Goal: Task Accomplishment & Management: Use online tool/utility

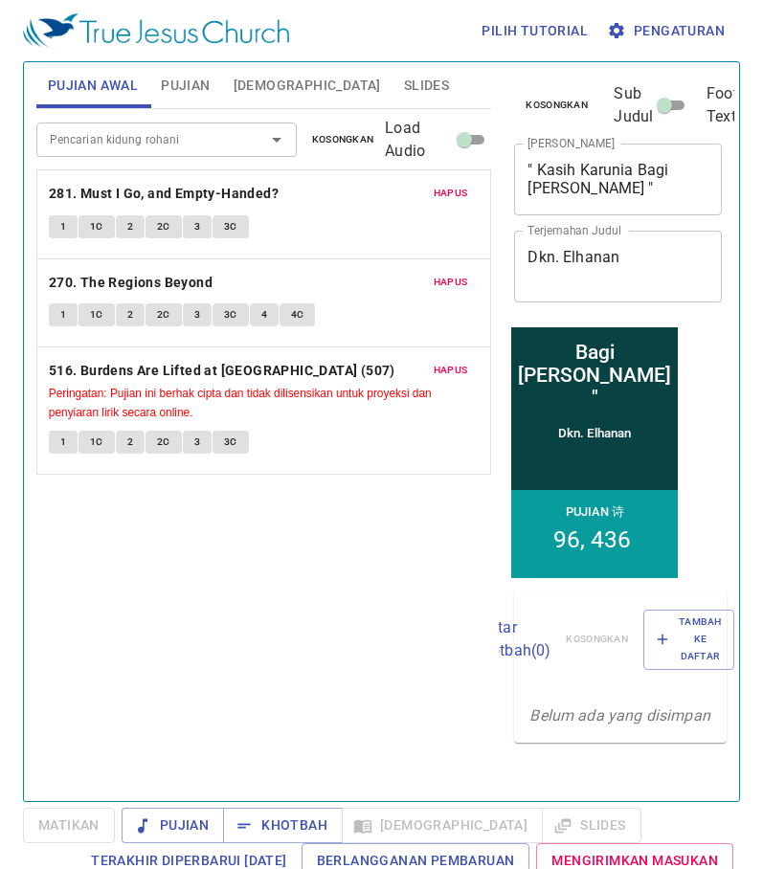
click at [448, 191] on span "Hapus" at bounding box center [450, 193] width 34 height 17
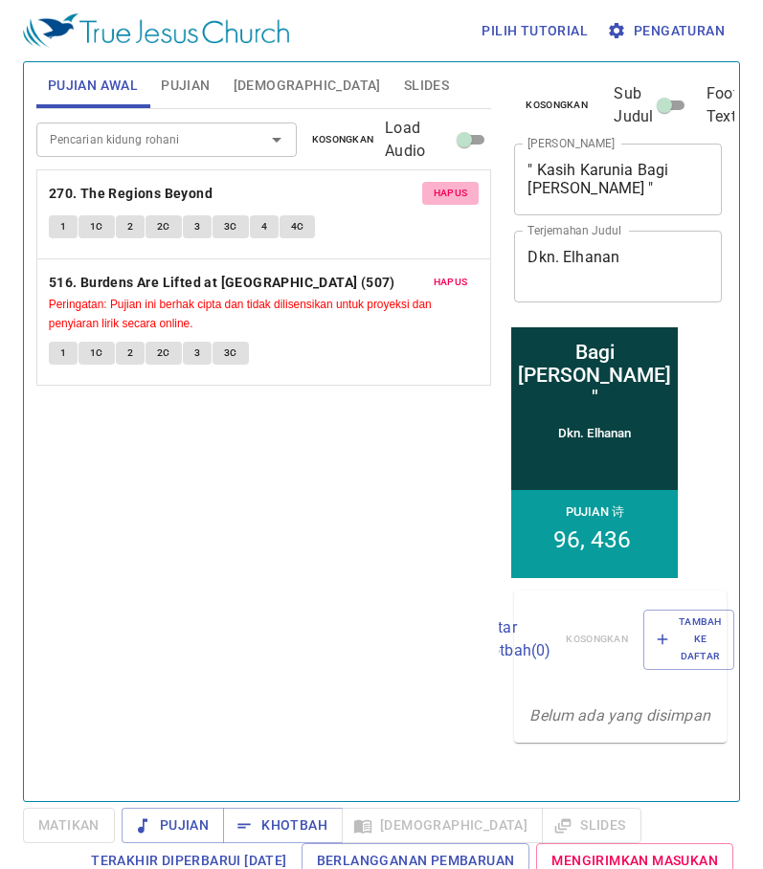
click at [448, 191] on span "Hapus" at bounding box center [450, 193] width 34 height 17
click at [448, 274] on span "Hapus" at bounding box center [450, 282] width 34 height 17
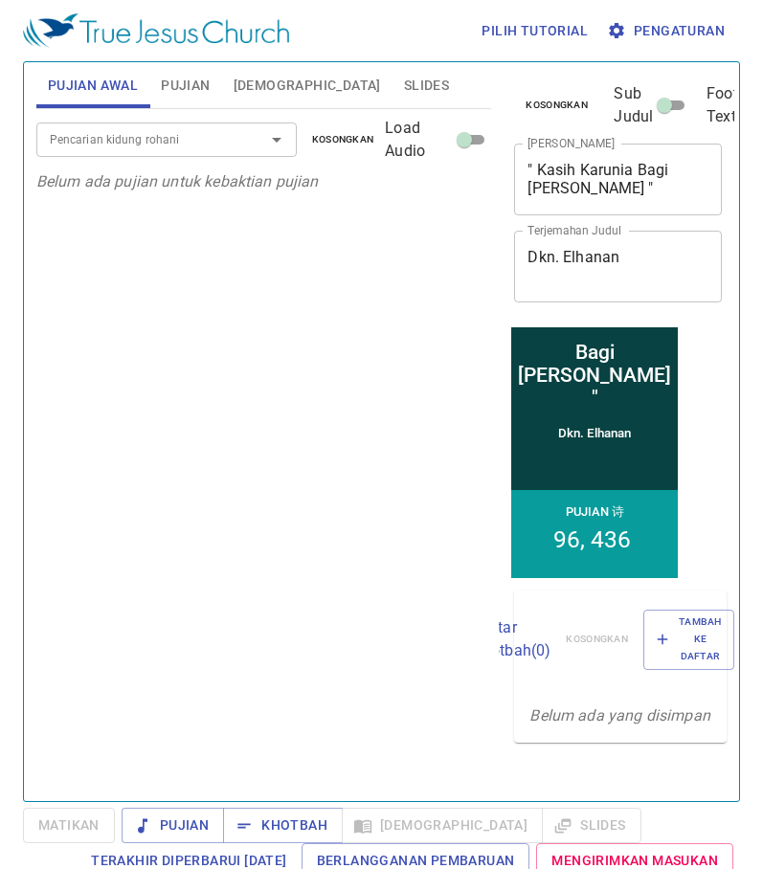
click at [201, 97] on span "Pujian" at bounding box center [185, 86] width 49 height 24
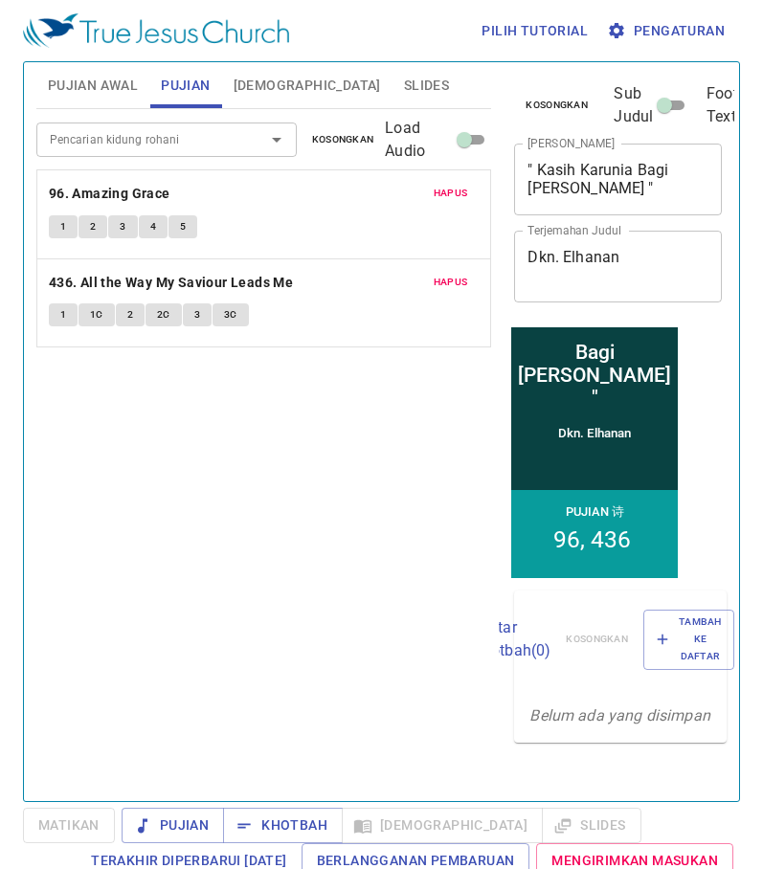
click at [457, 196] on span "Hapus" at bounding box center [450, 193] width 34 height 17
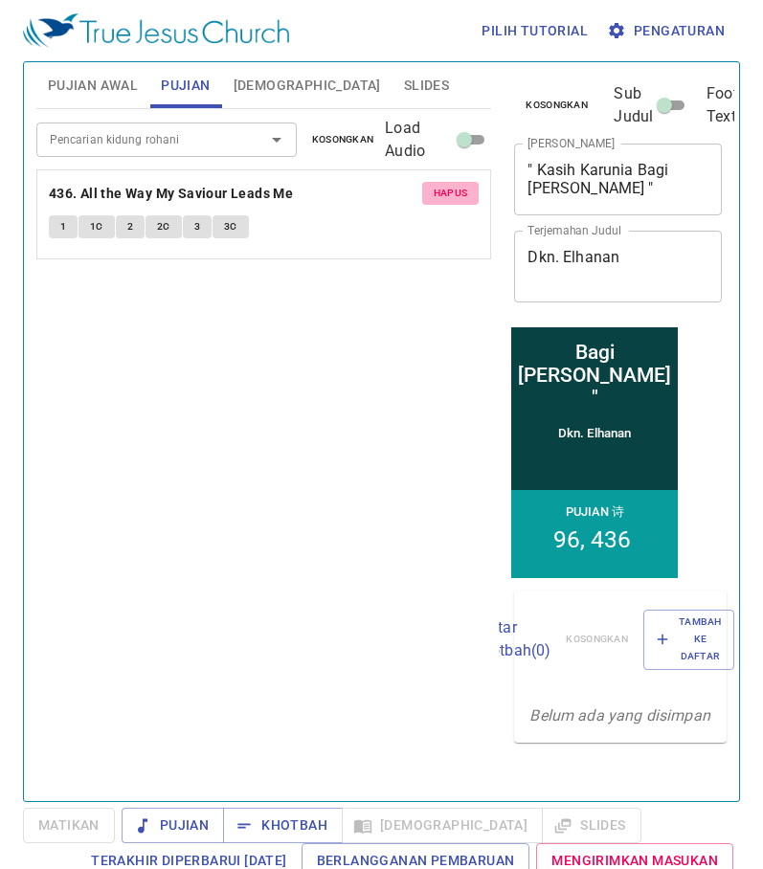
click at [457, 196] on span "Hapus" at bounding box center [450, 193] width 34 height 17
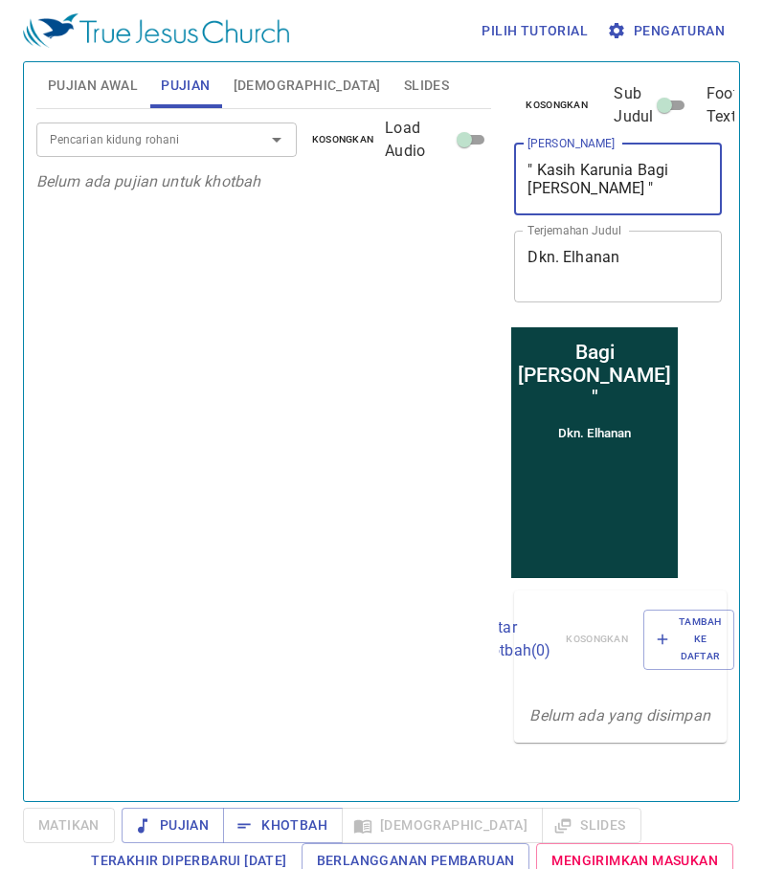
drag, startPoint x: 598, startPoint y: 186, endPoint x: 539, endPoint y: 168, distance: 61.8
click at [539, 168] on textarea "" Kasih Karunia Bagi Bartimeus "" at bounding box center [617, 179] width 181 height 36
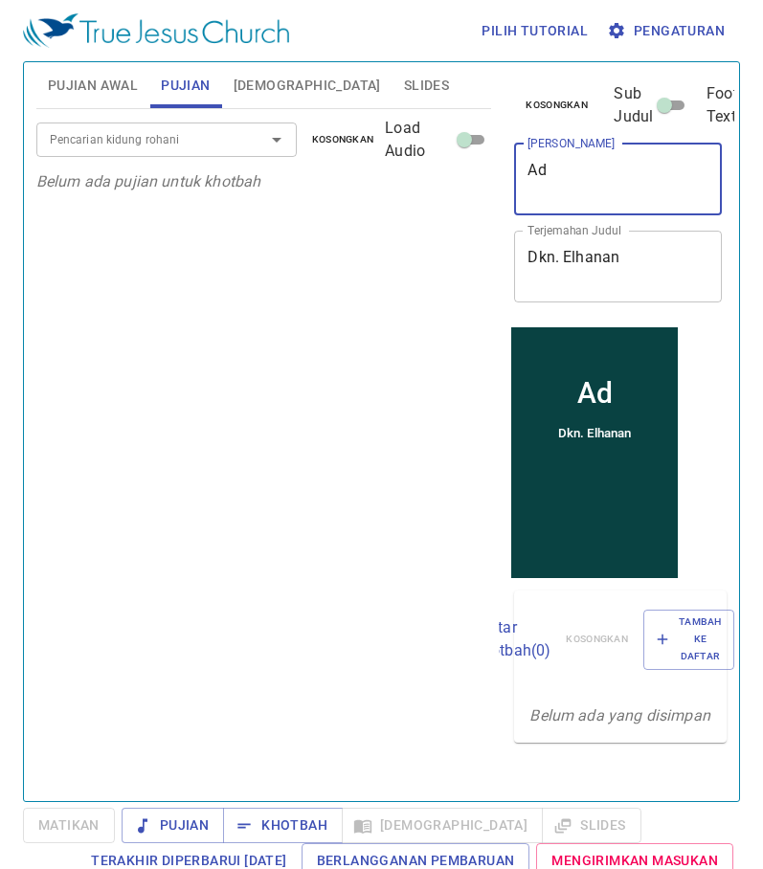
type textarea "A"
click at [404, 90] on span "Slides" at bounding box center [426, 86] width 45 height 24
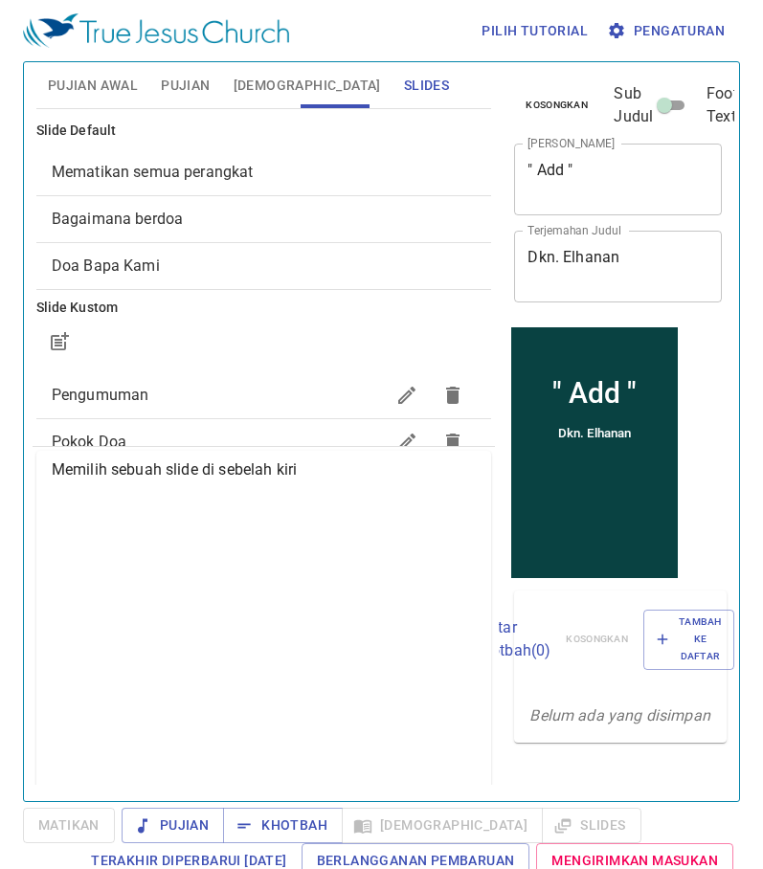
click at [266, 168] on span "Mematikan semua perangkat" at bounding box center [264, 172] width 425 height 23
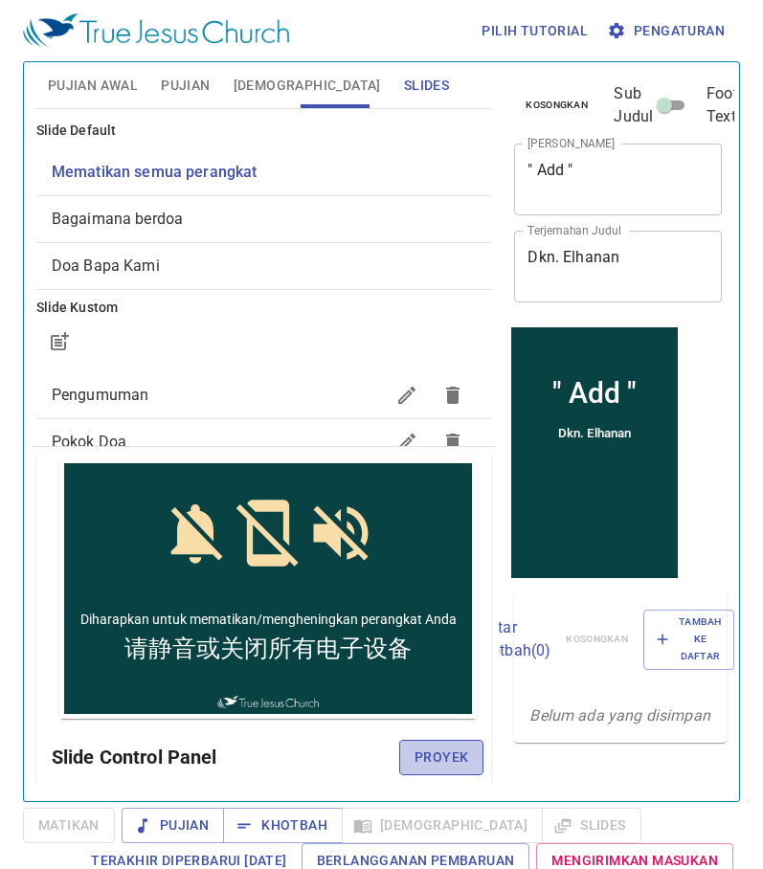
click at [421, 755] on span "Proyek" at bounding box center [441, 757] width 54 height 24
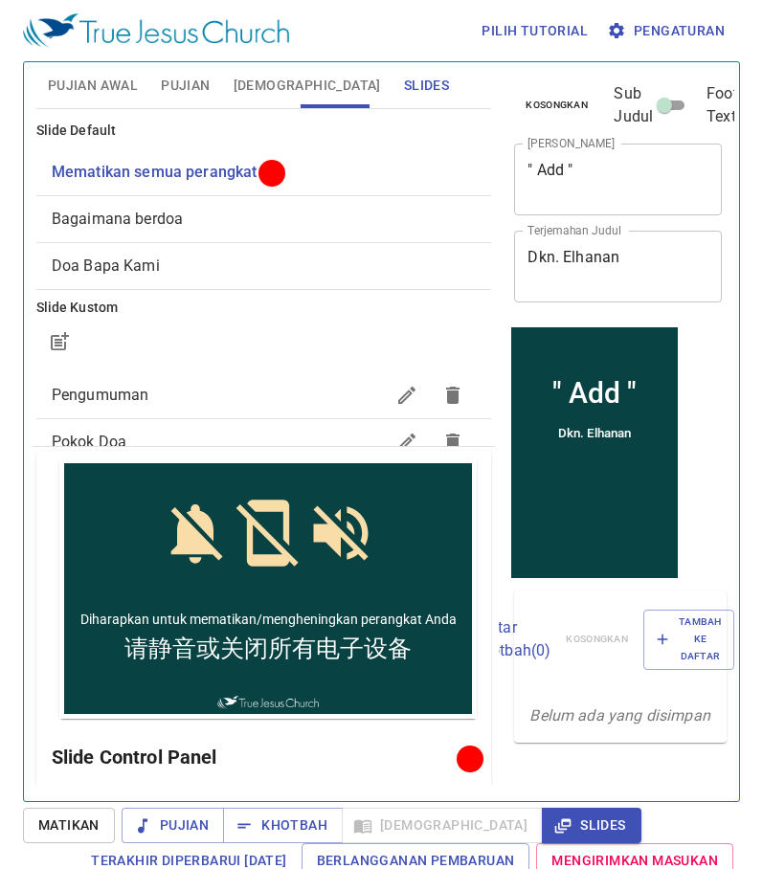
drag, startPoint x: 161, startPoint y: 85, endPoint x: 195, endPoint y: 87, distance: 34.5
click at [165, 85] on span "Pujian" at bounding box center [185, 86] width 49 height 24
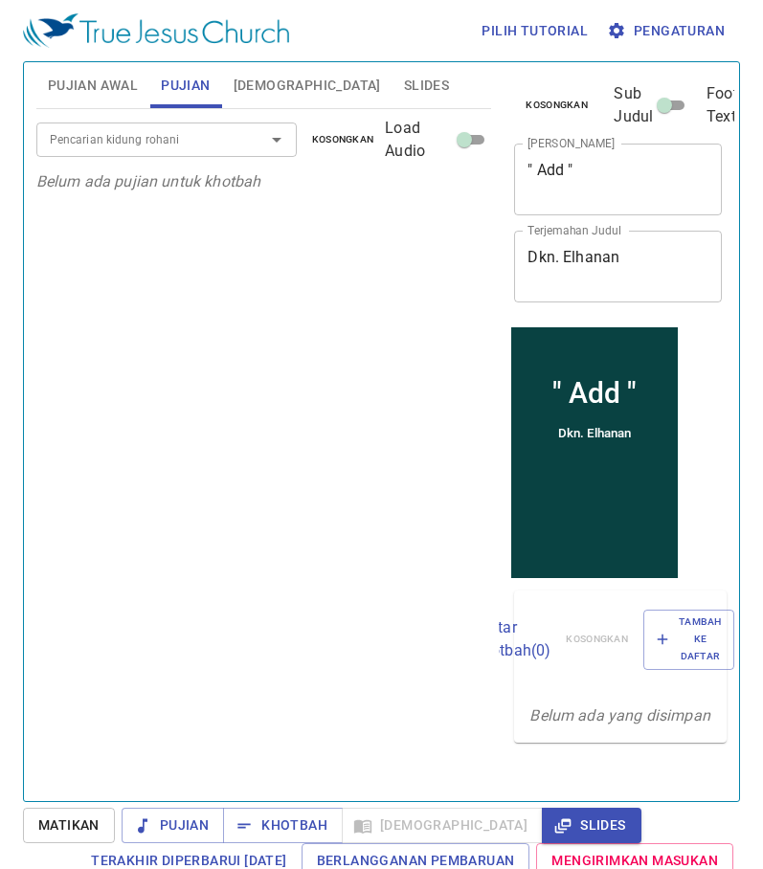
click at [200, 88] on span "Pujian" at bounding box center [185, 86] width 49 height 24
click at [125, 86] on span "Pujian Awal" at bounding box center [93, 86] width 90 height 24
click at [188, 86] on span "Pujian" at bounding box center [185, 86] width 49 height 24
click at [392, 88] on button "Slides" at bounding box center [426, 85] width 68 height 46
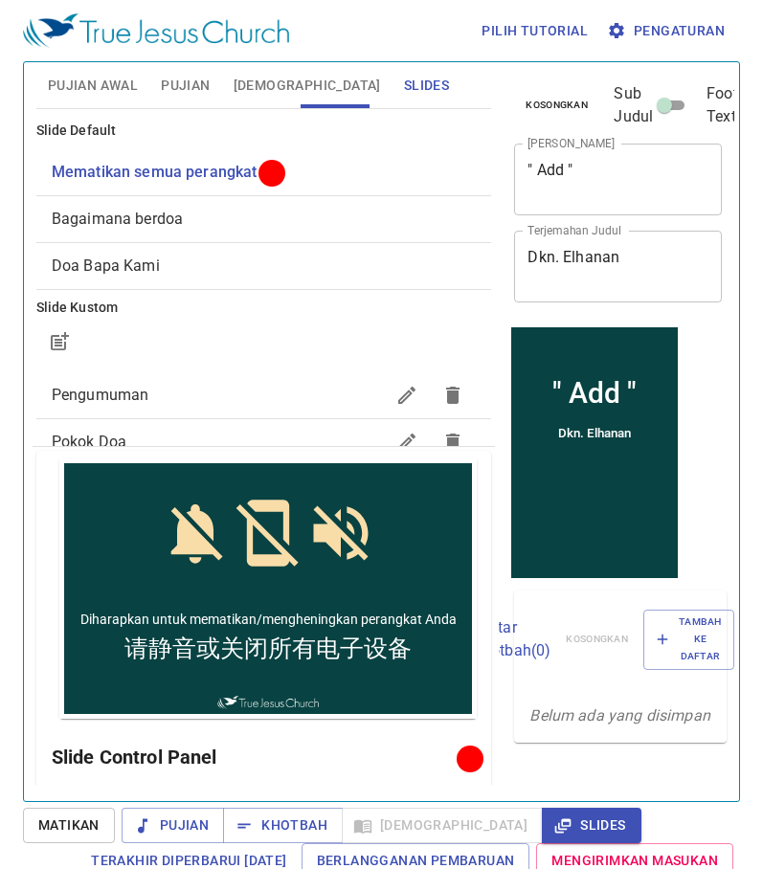
click at [199, 82] on span "Pujian" at bounding box center [185, 86] width 49 height 24
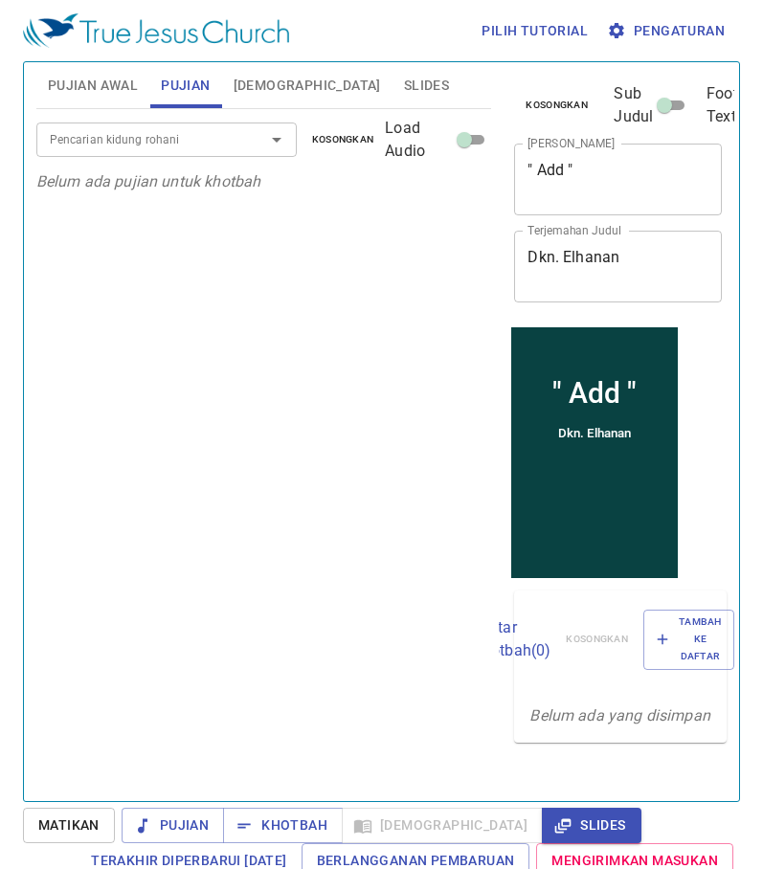
click at [115, 82] on span "Pujian Awal" at bounding box center [93, 86] width 90 height 24
click at [204, 86] on span "Pujian" at bounding box center [185, 86] width 49 height 24
click at [566, 165] on textarea "" Add "" at bounding box center [617, 179] width 181 height 36
drag, startPoint x: 625, startPoint y: 260, endPoint x: 478, endPoint y: 255, distance: 146.5
click at [489, 261] on div "Pujian Awal Pujian Alkitab Slides Pencarian kidung rohani Pencarian kidung roha…" at bounding box center [381, 424] width 705 height 739
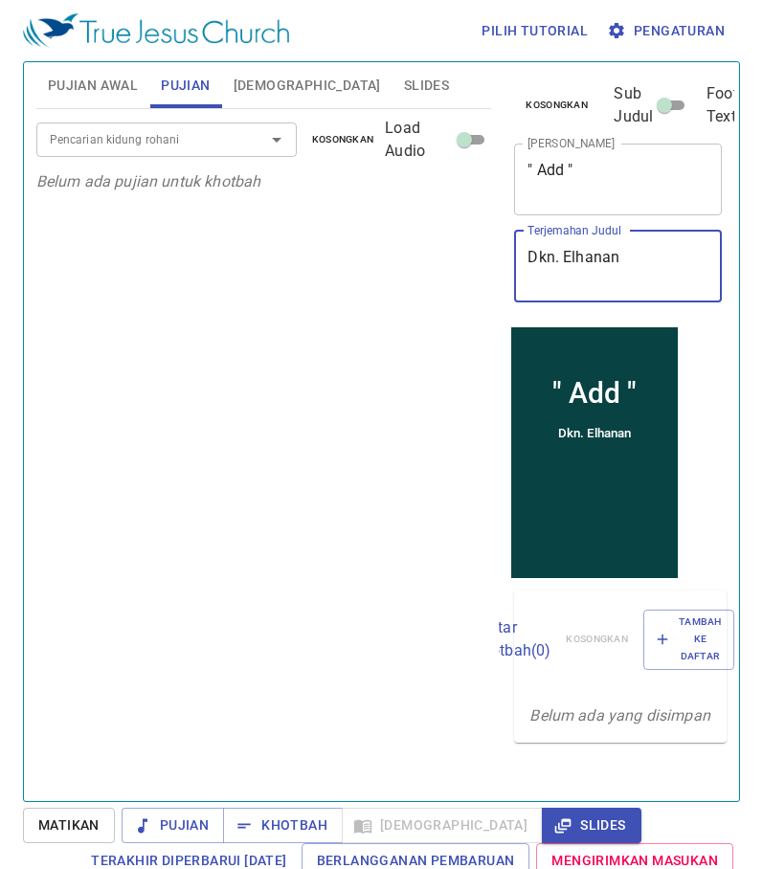
click at [579, 254] on textarea "Dkn. Elhanan" at bounding box center [617, 266] width 181 height 36
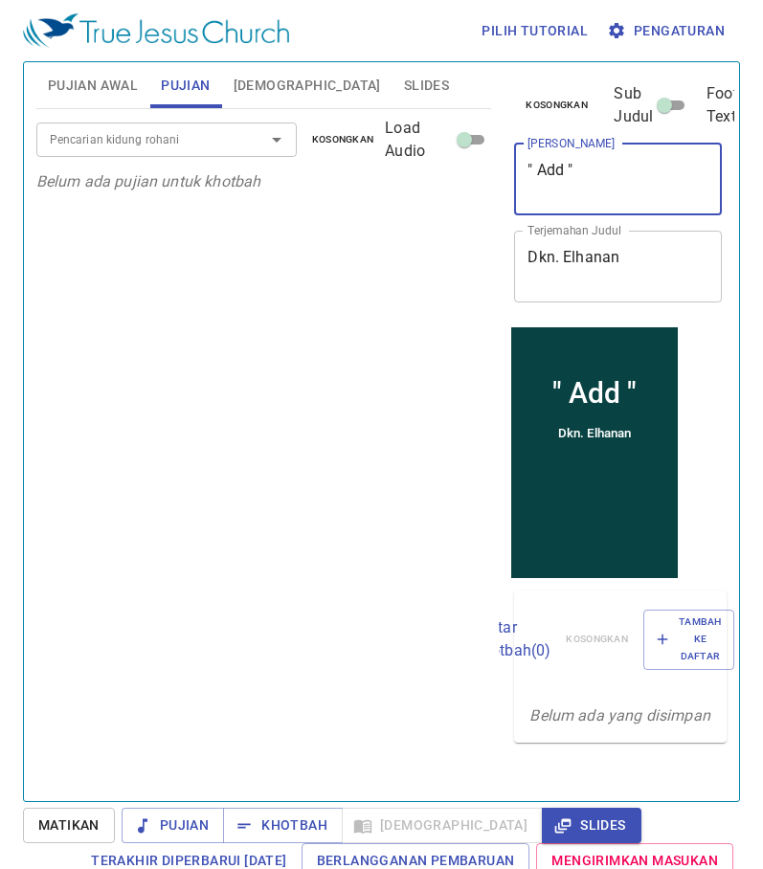
click at [561, 174] on textarea "" Add "" at bounding box center [617, 179] width 181 height 36
drag, startPoint x: 538, startPoint y: 171, endPoint x: 565, endPoint y: 172, distance: 26.8
click at [565, 172] on textarea "" Add "" at bounding box center [617, 179] width 181 height 36
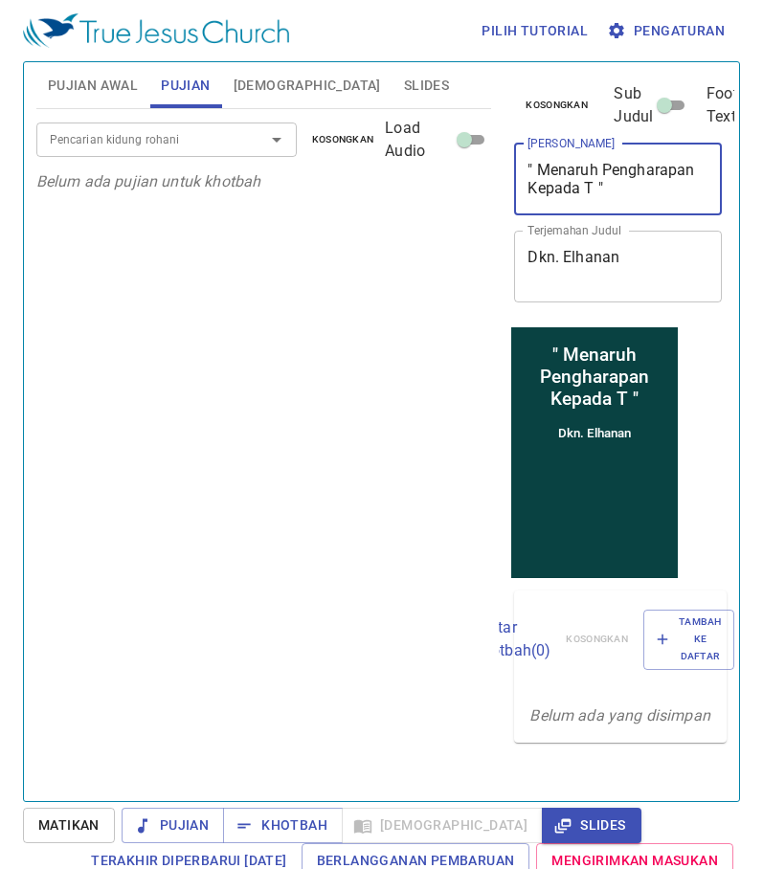
type textarea "" Menaruh Pengharapan Kepada Tu ""
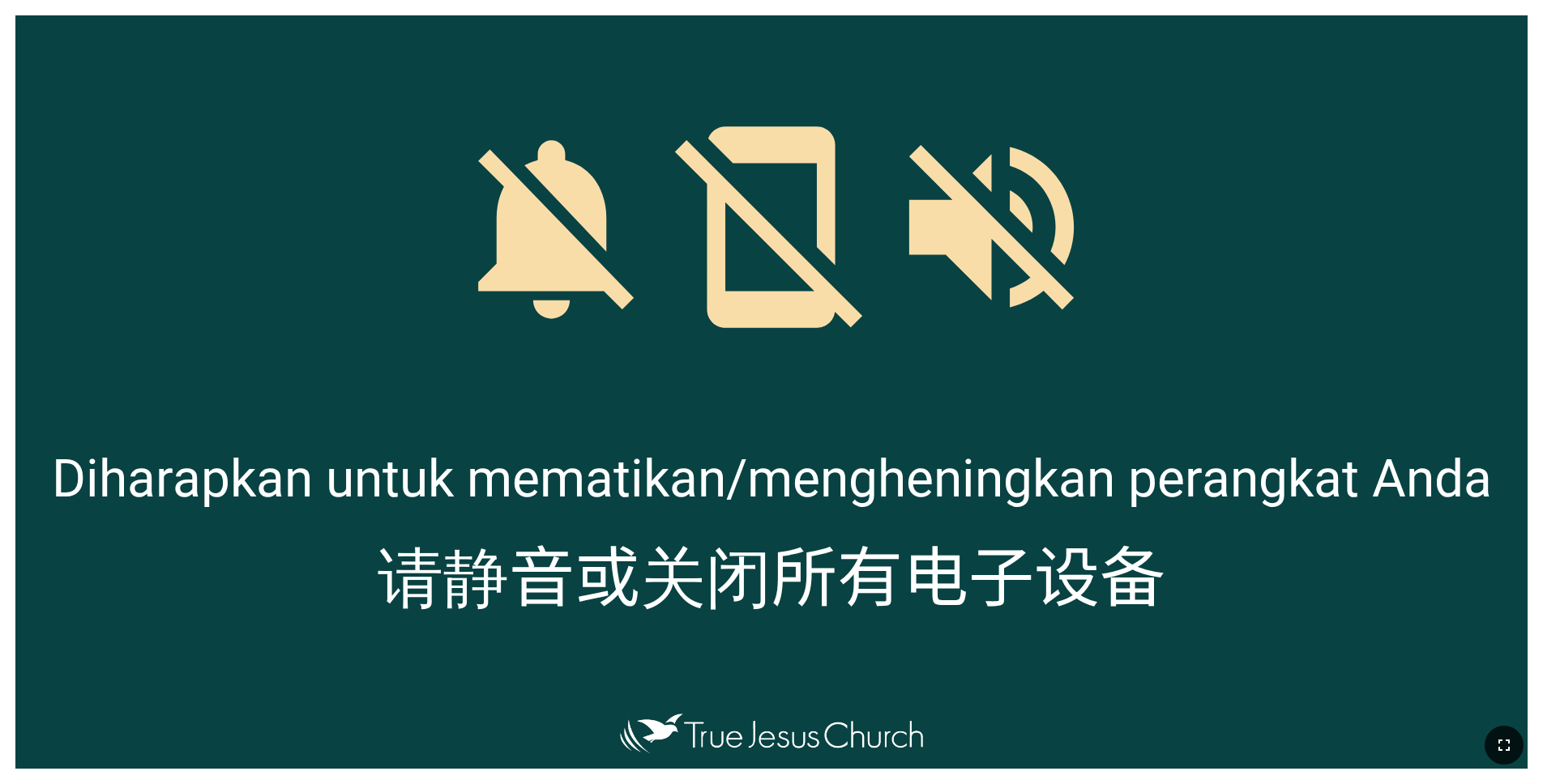
click at [1500, 745] on icon "button" at bounding box center [1503, 745] width 19 height 19
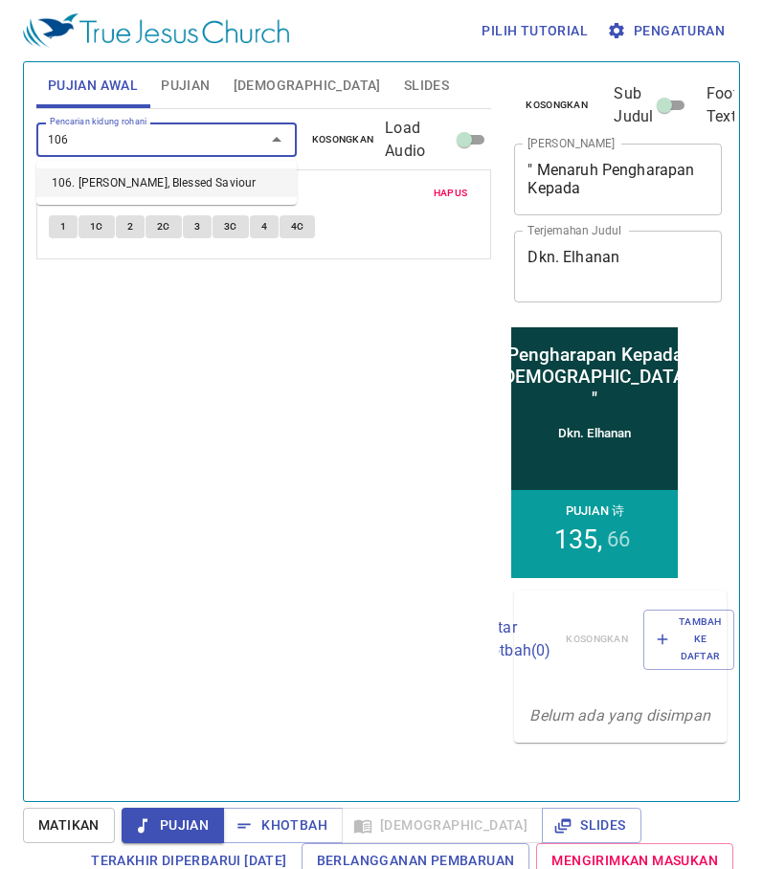
type input "106. Jesus, Blessed Saviour"
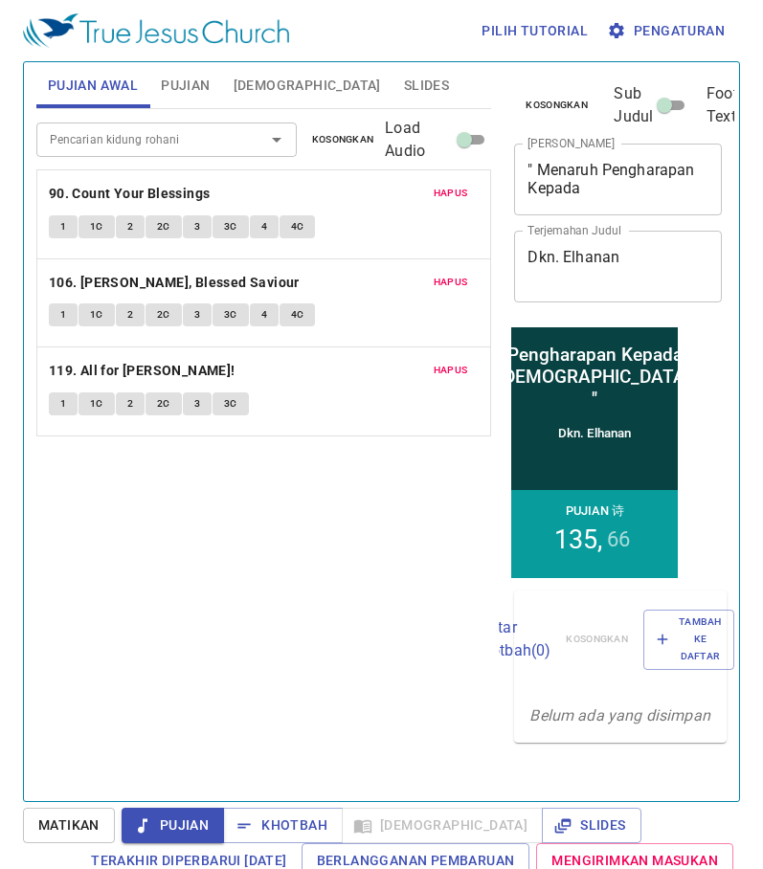
click at [404, 78] on span "Slides" at bounding box center [426, 86] width 45 height 24
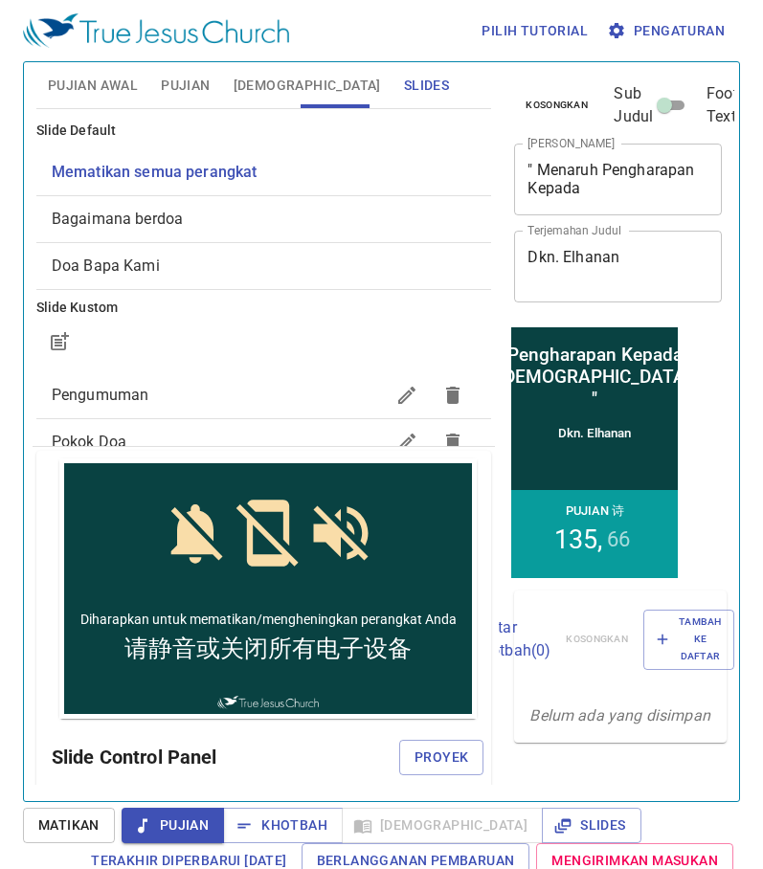
click at [435, 767] on span "Proyek" at bounding box center [441, 757] width 54 height 24
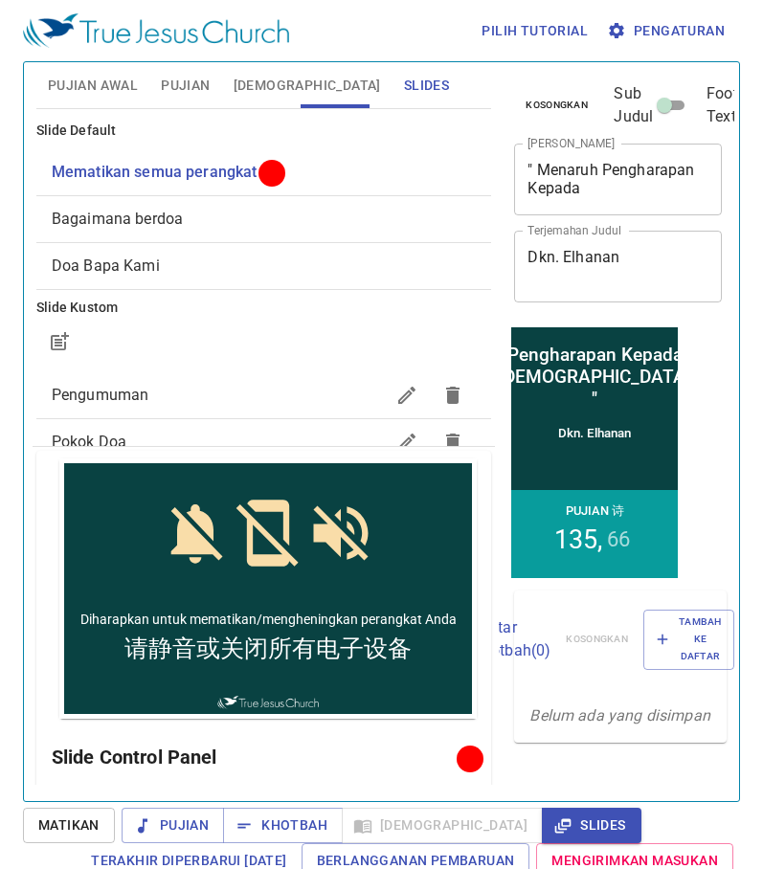
click at [260, 209] on span "Bagaimana berdoa" at bounding box center [264, 219] width 425 height 23
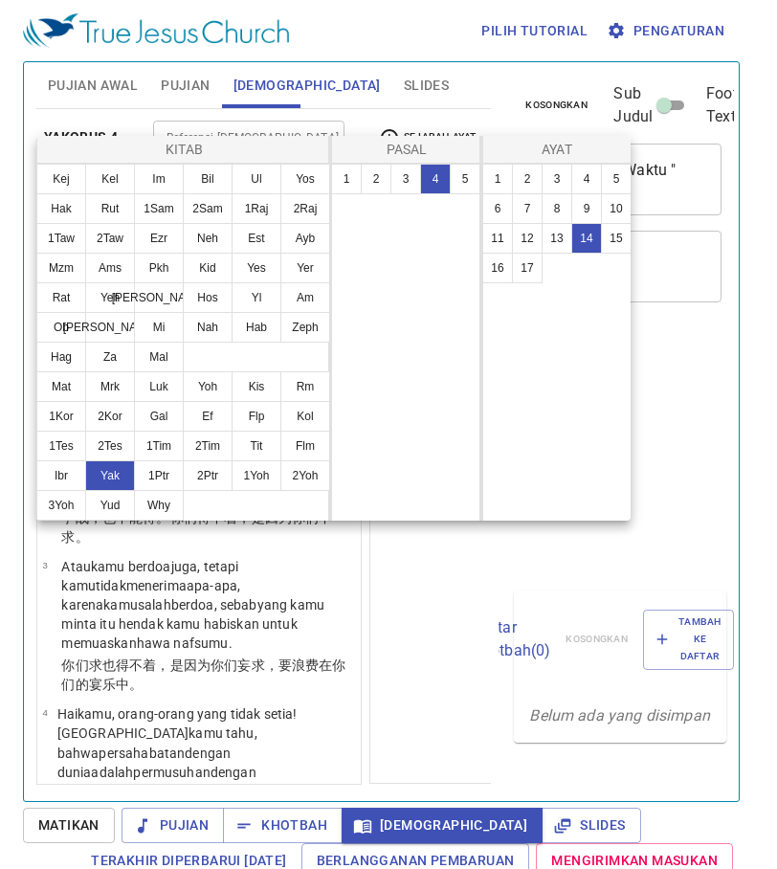
select select "14"
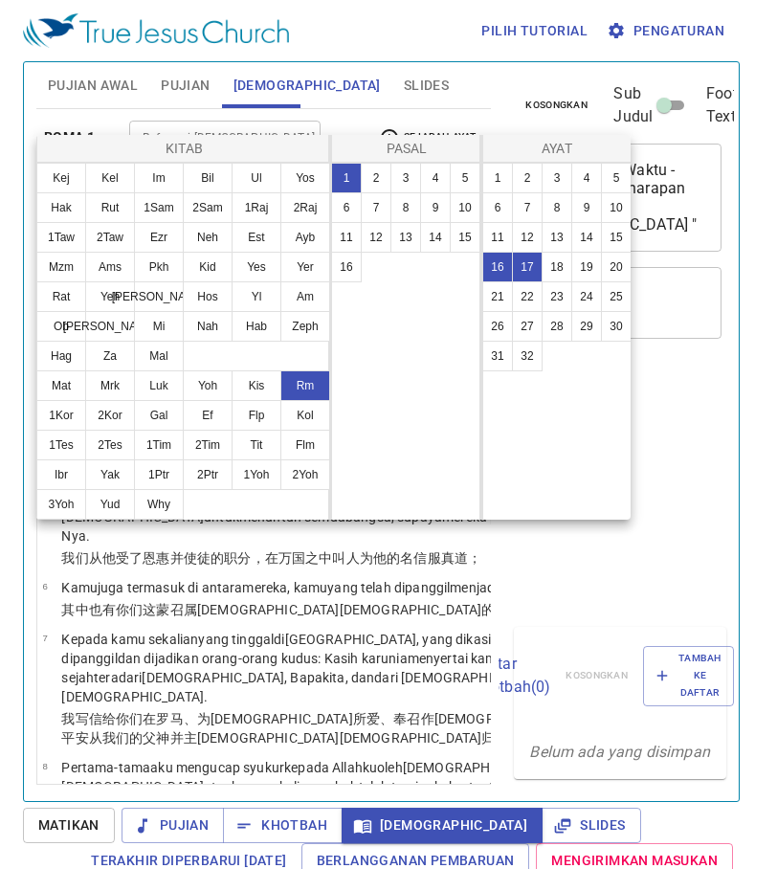
select select "2"
select select "16"
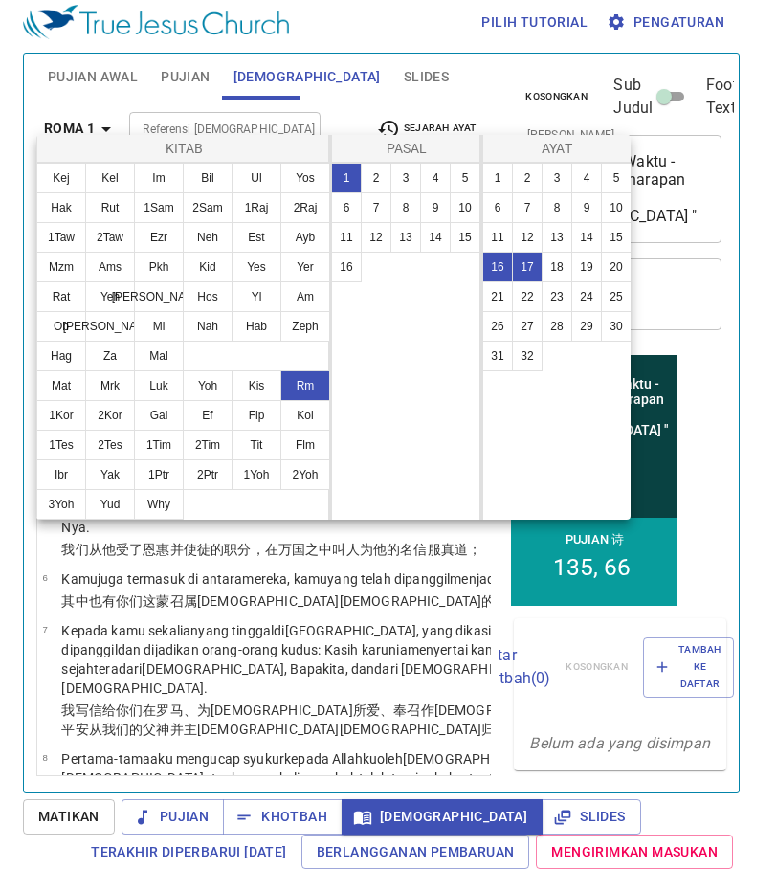
scroll to position [1710, 0]
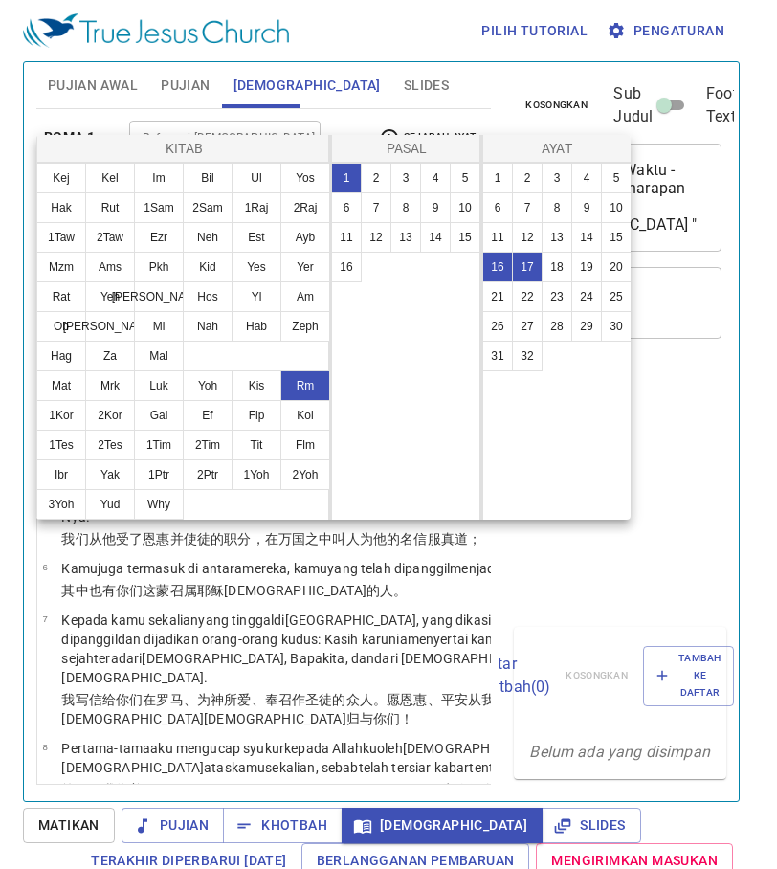
select select "2"
select select "16"
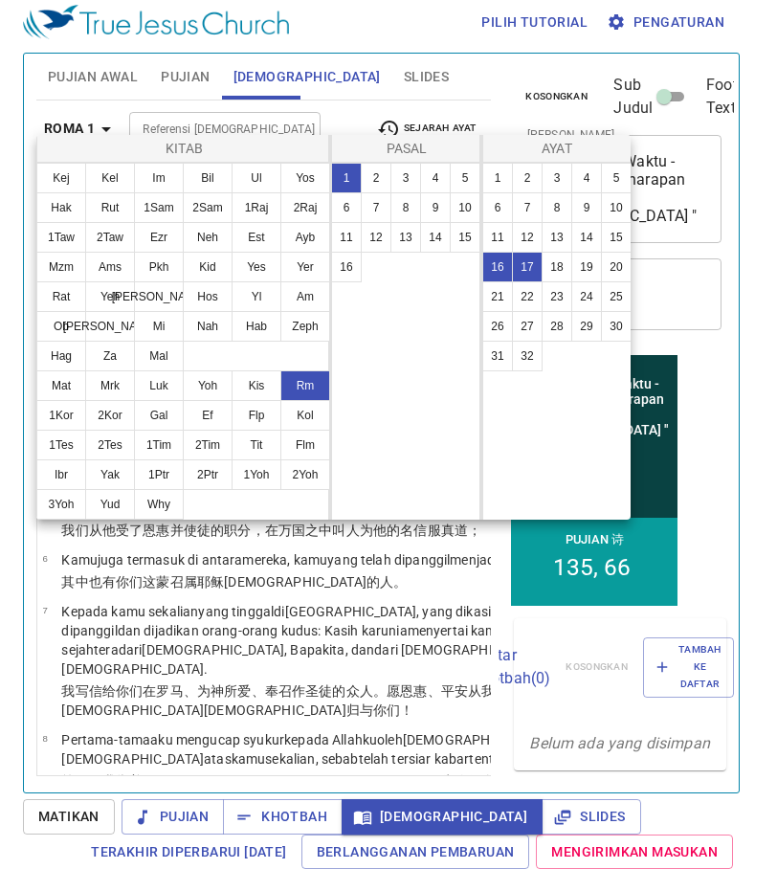
scroll to position [1710, 0]
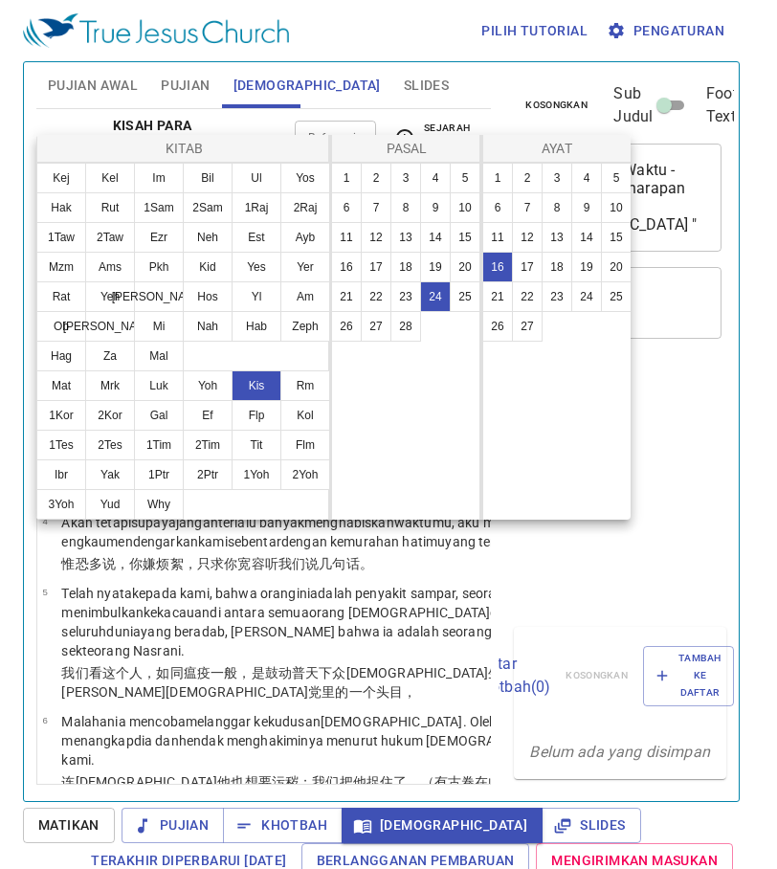
select select "16"
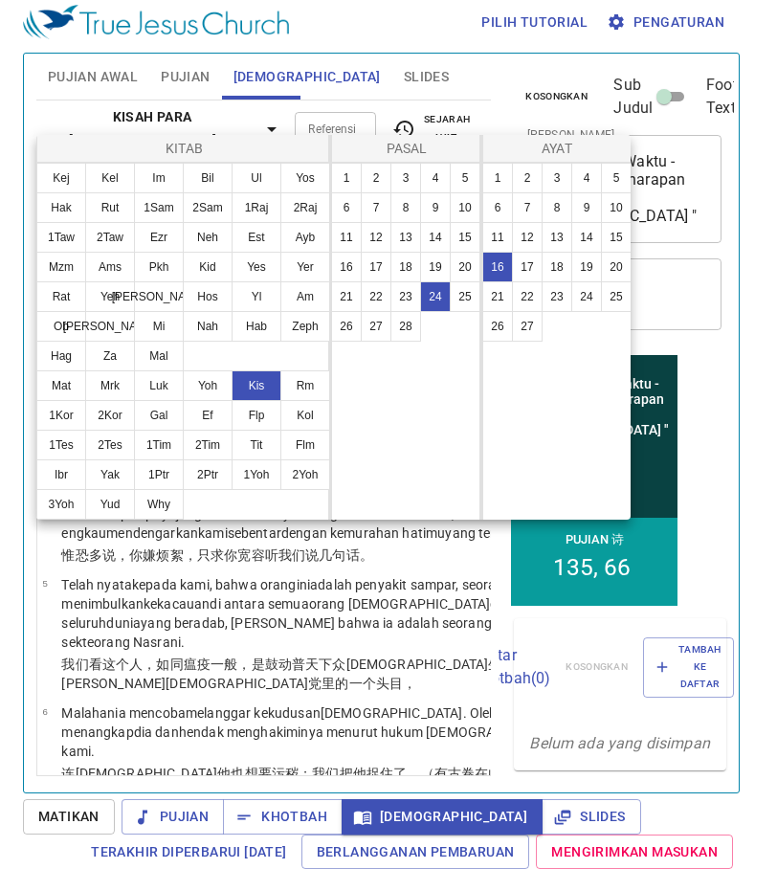
scroll to position [1946, 0]
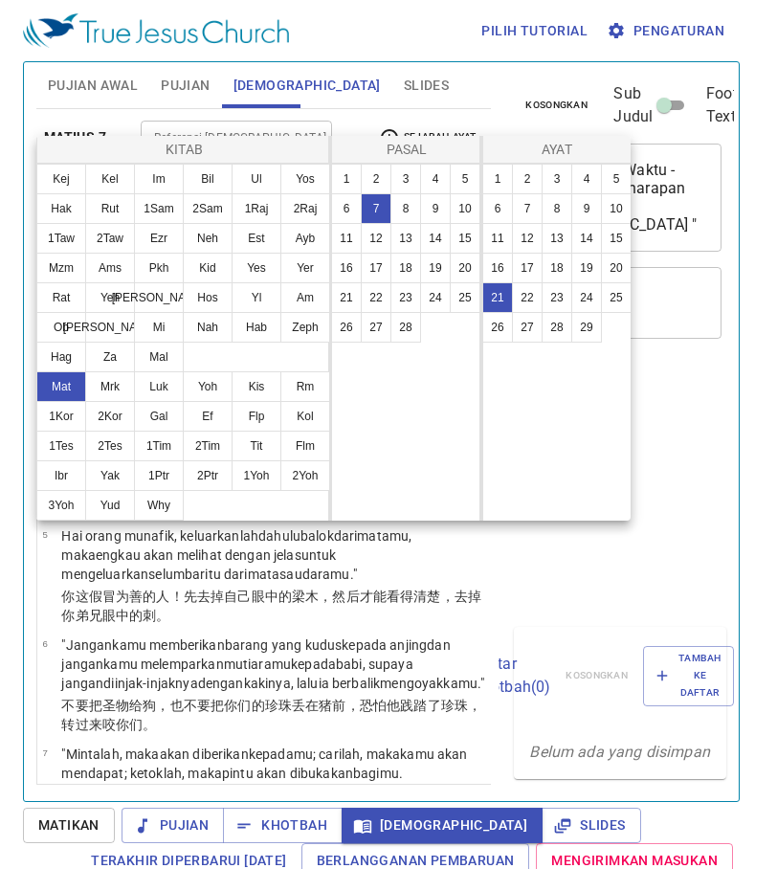
select select "21"
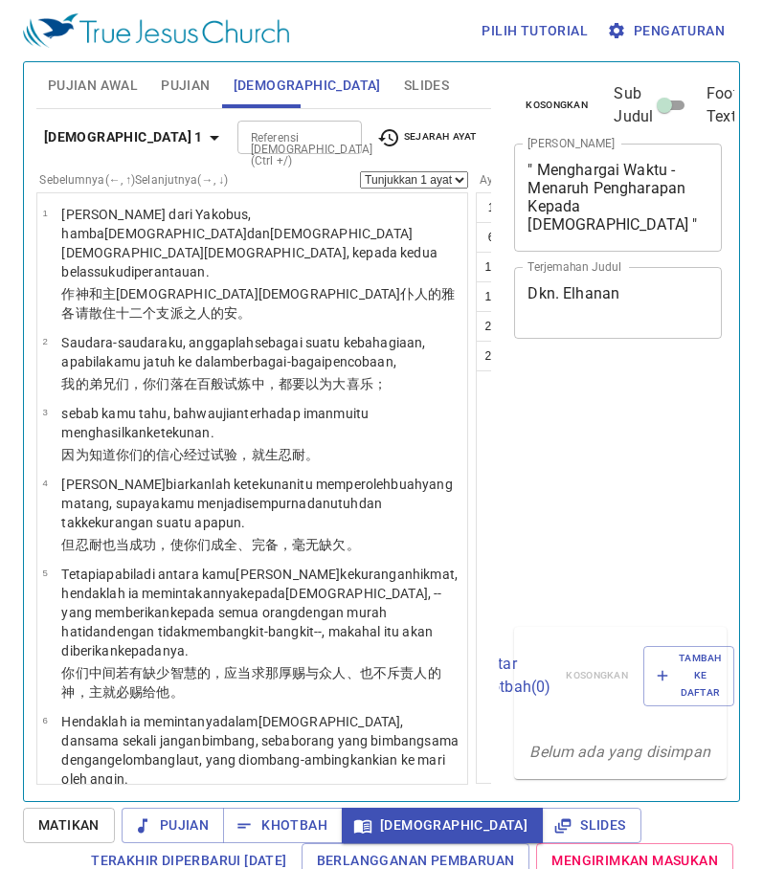
select select "22"
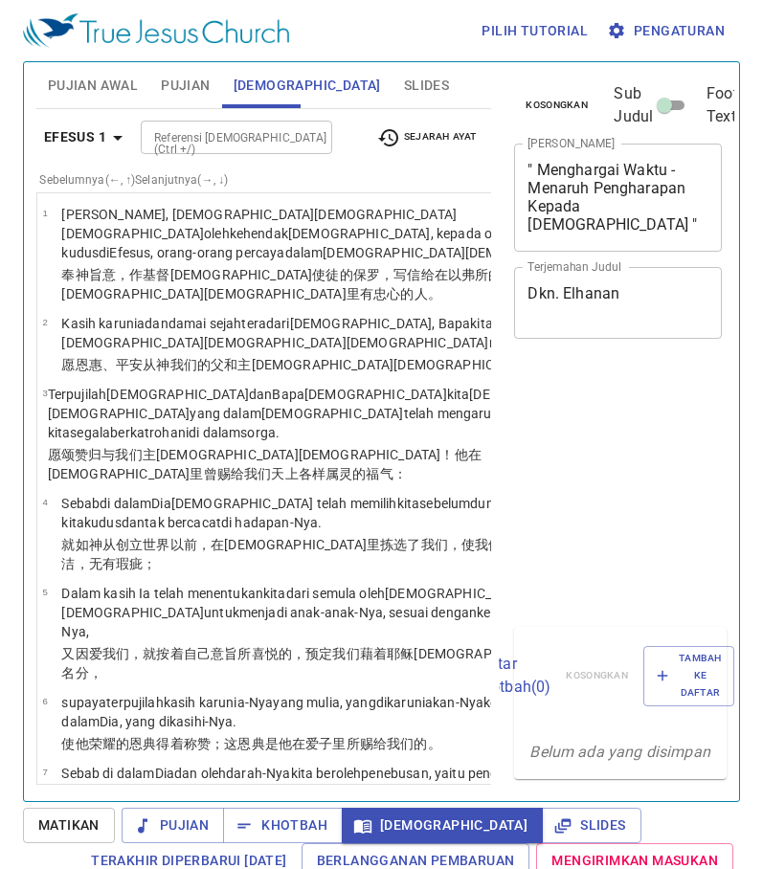
select select "14"
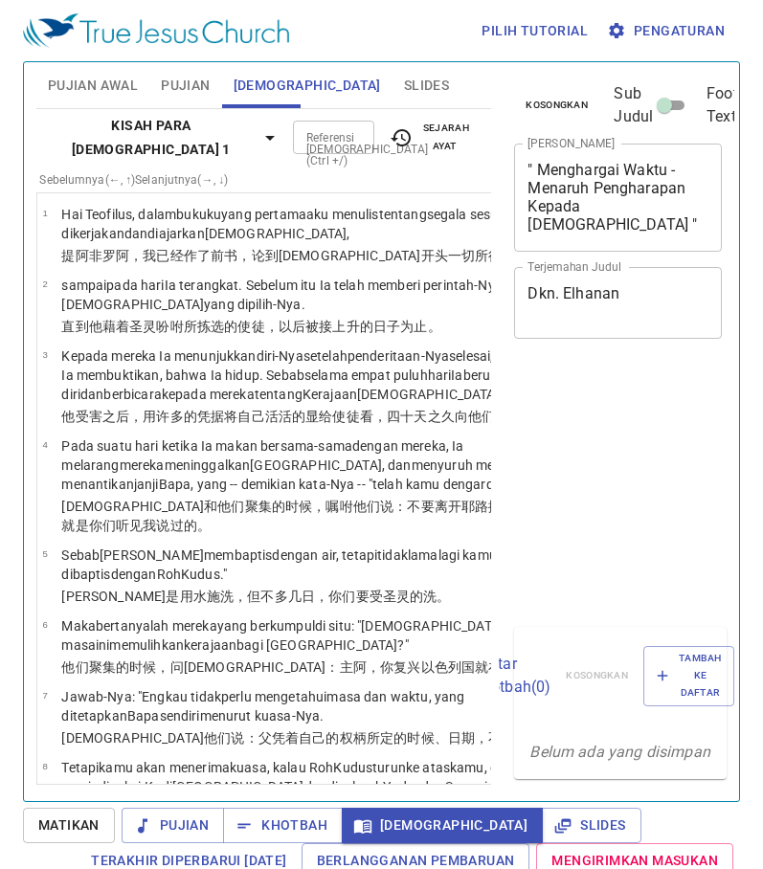
select select "12"
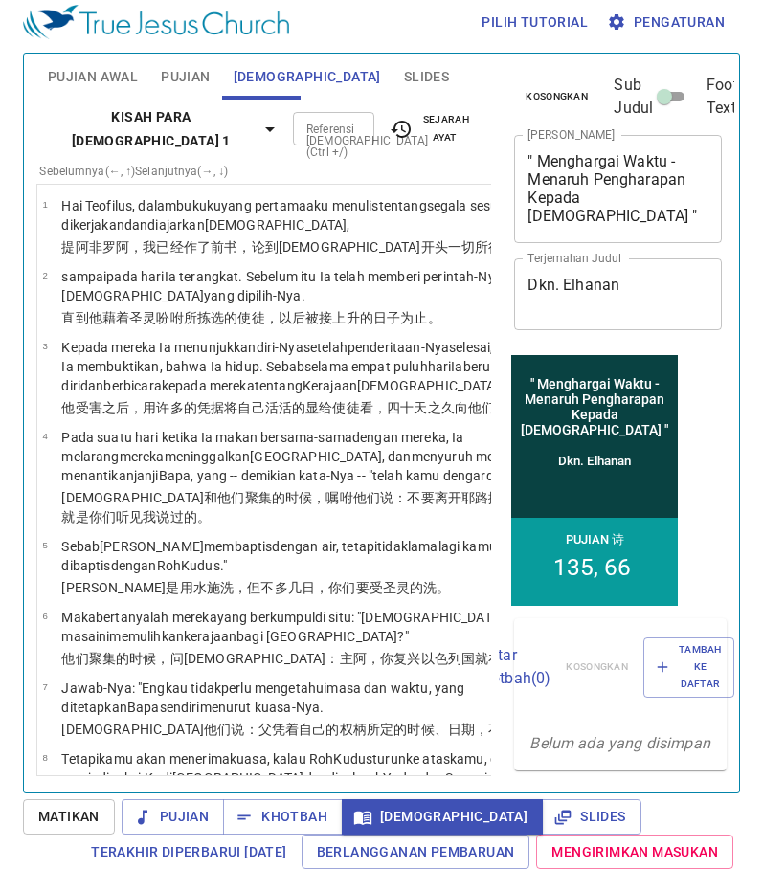
scroll to position [1465, 0]
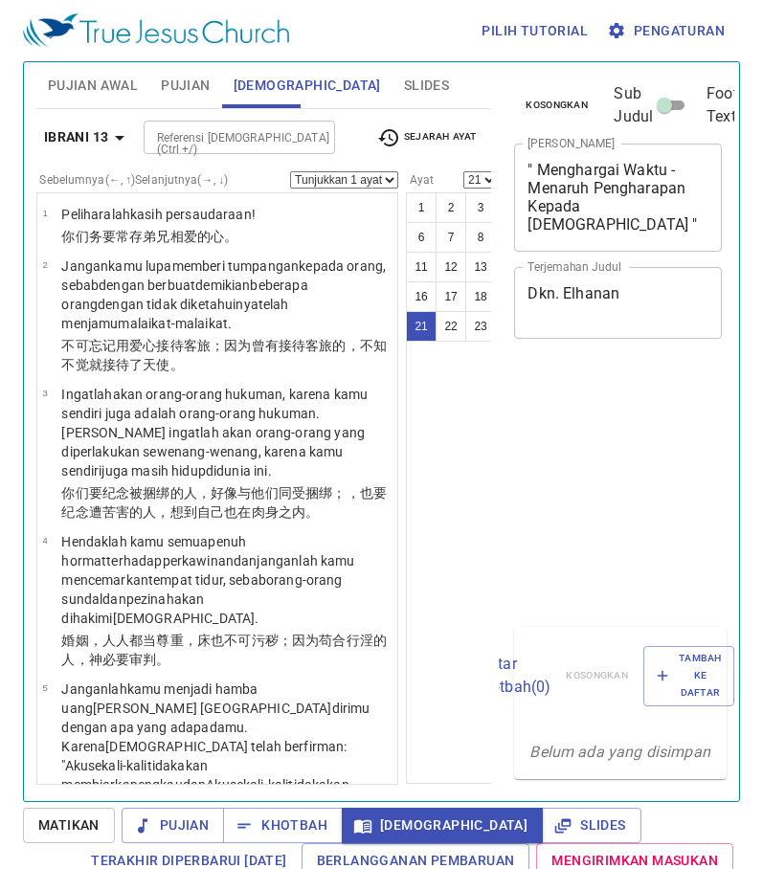
select select "21"
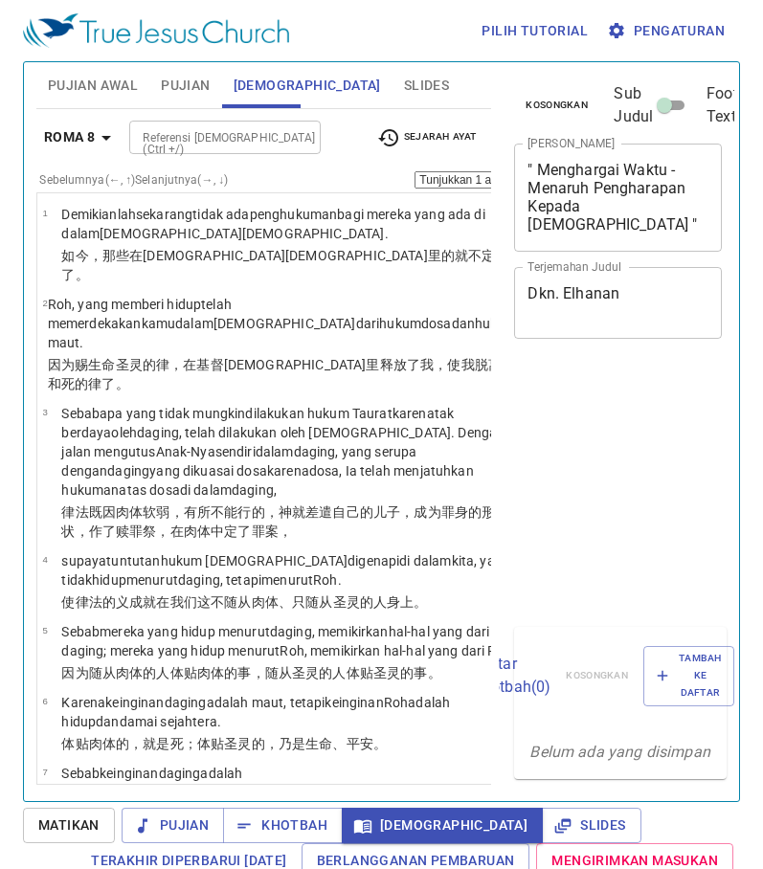
select select "25"
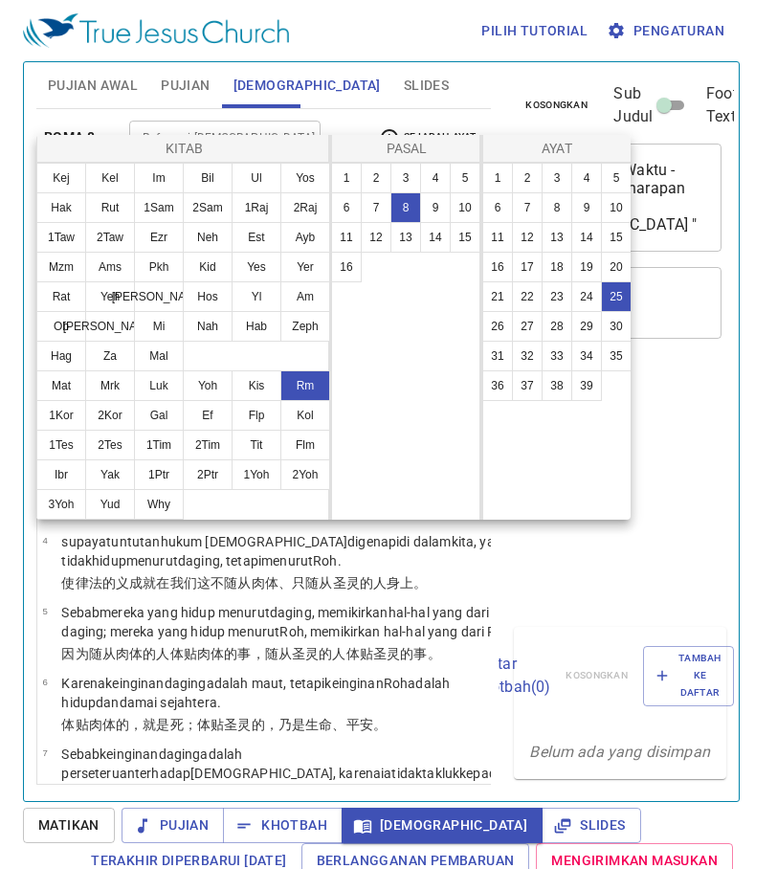
scroll to position [9, 0]
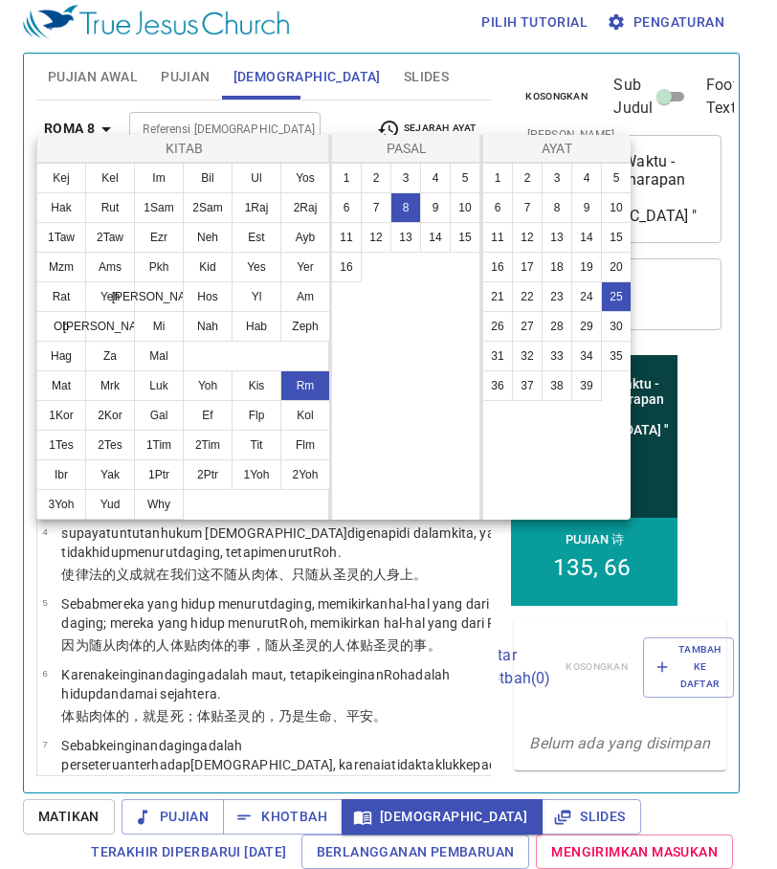
click at [170, 473] on button "1Ptr" at bounding box center [159, 474] width 50 height 31
click at [166, 475] on button "1Ptr" at bounding box center [159, 474] width 50 height 31
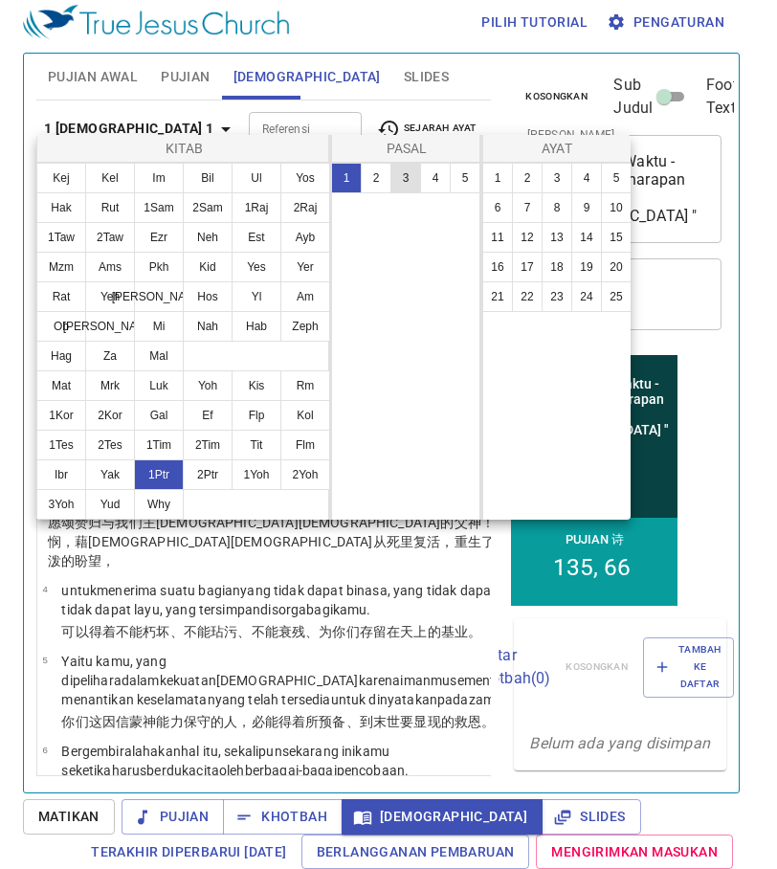
click at [407, 180] on button "3" at bounding box center [405, 178] width 31 height 31
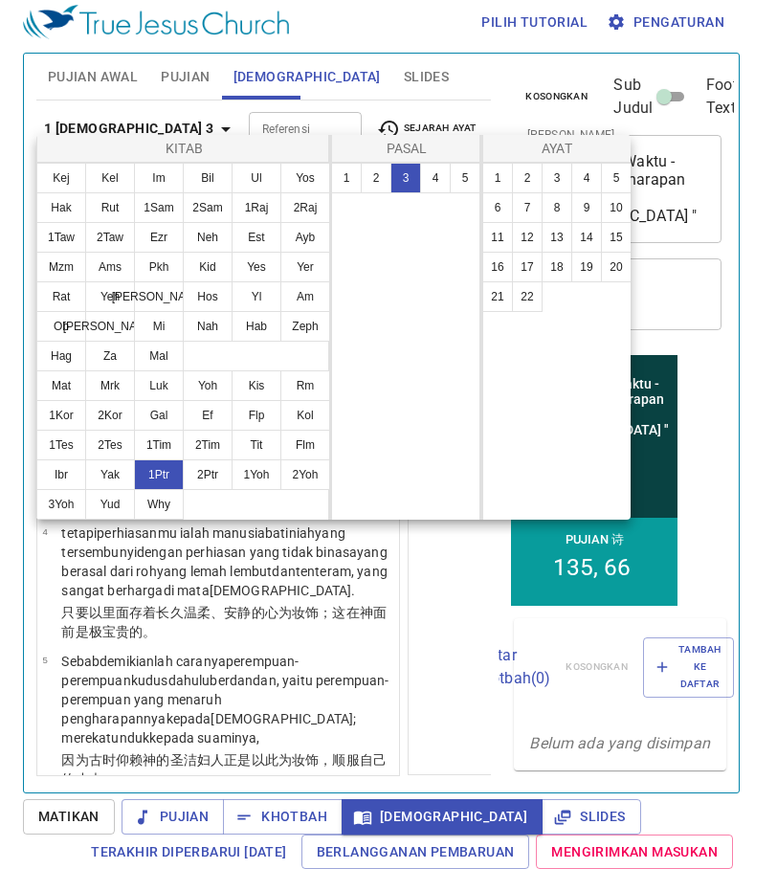
select select "1"
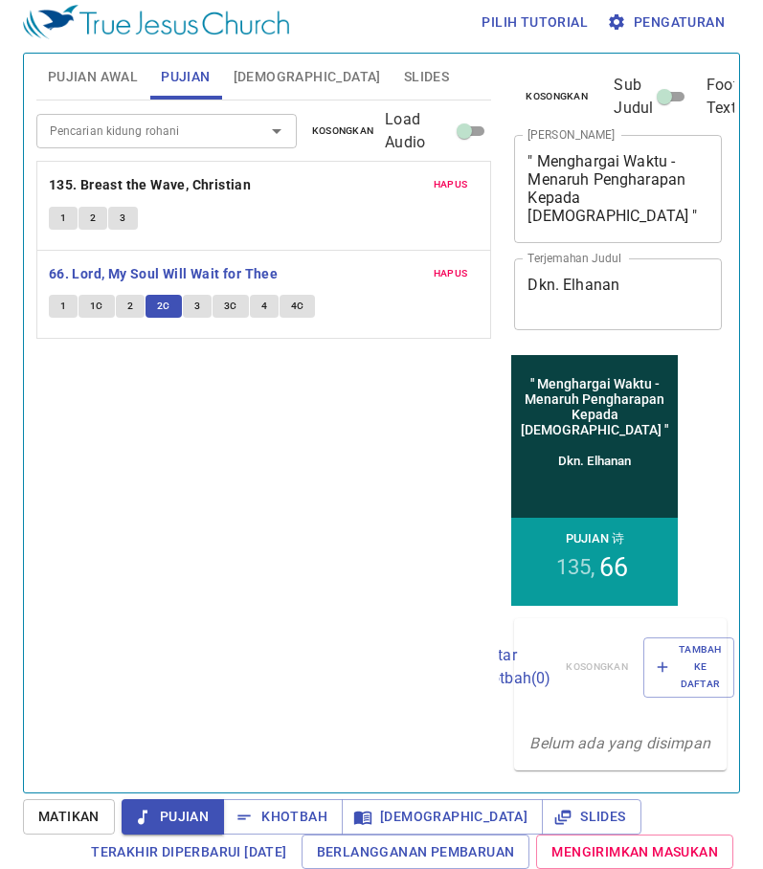
scroll to position [9, 0]
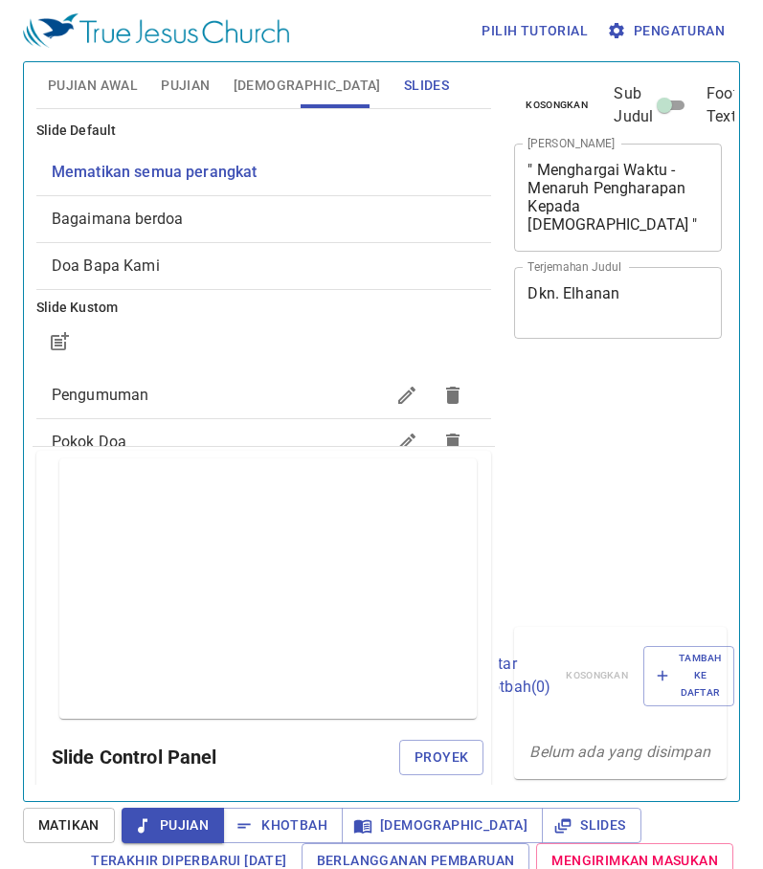
scroll to position [9, 0]
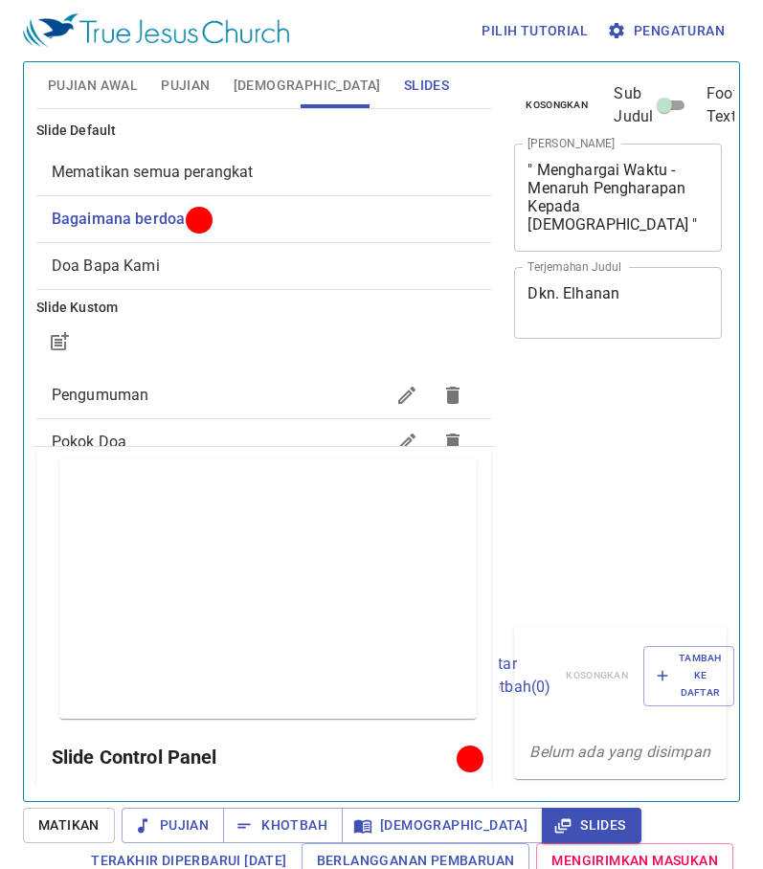
scroll to position [9, 0]
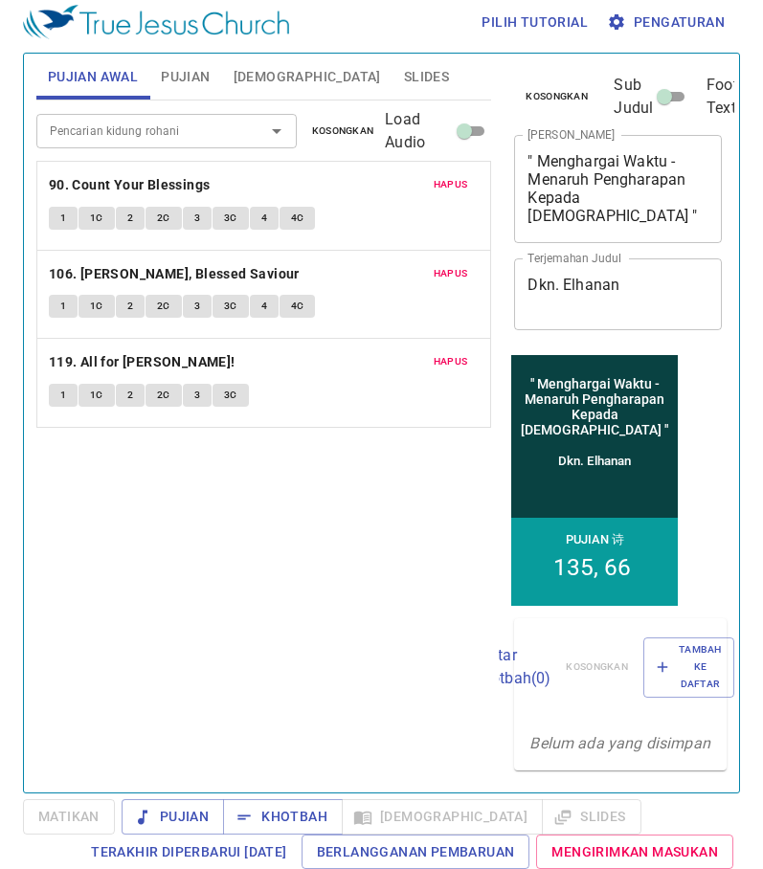
click at [404, 75] on span "Slides" at bounding box center [426, 77] width 45 height 24
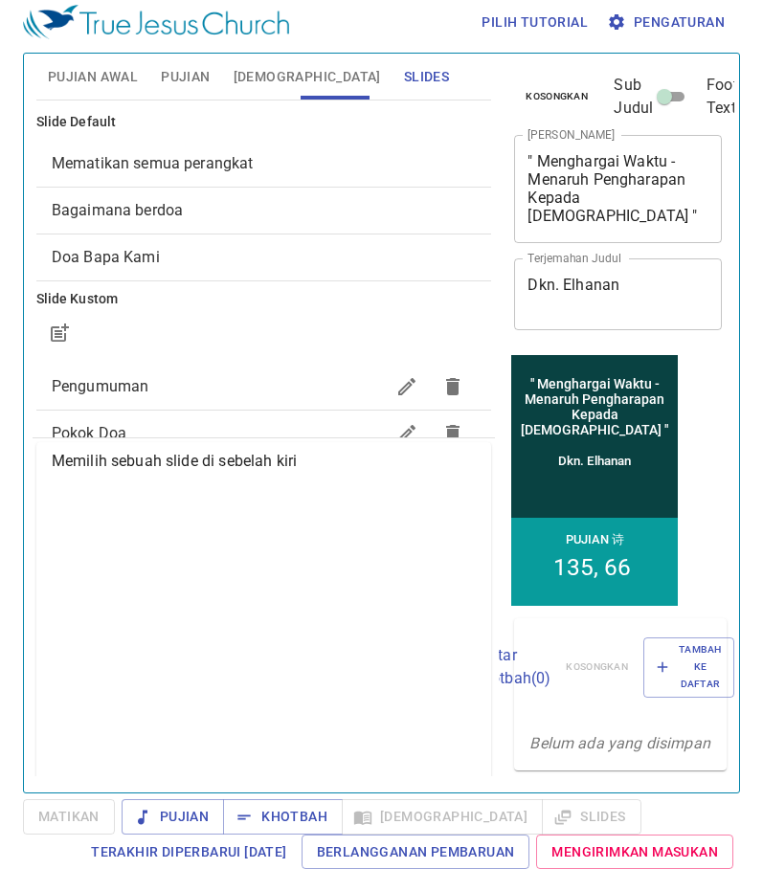
click at [294, 581] on div "Memilih sebuah slide di sebelah kiri" at bounding box center [263, 776] width 455 height 668
click at [183, 394] on span "Pengumuman" at bounding box center [218, 386] width 333 height 23
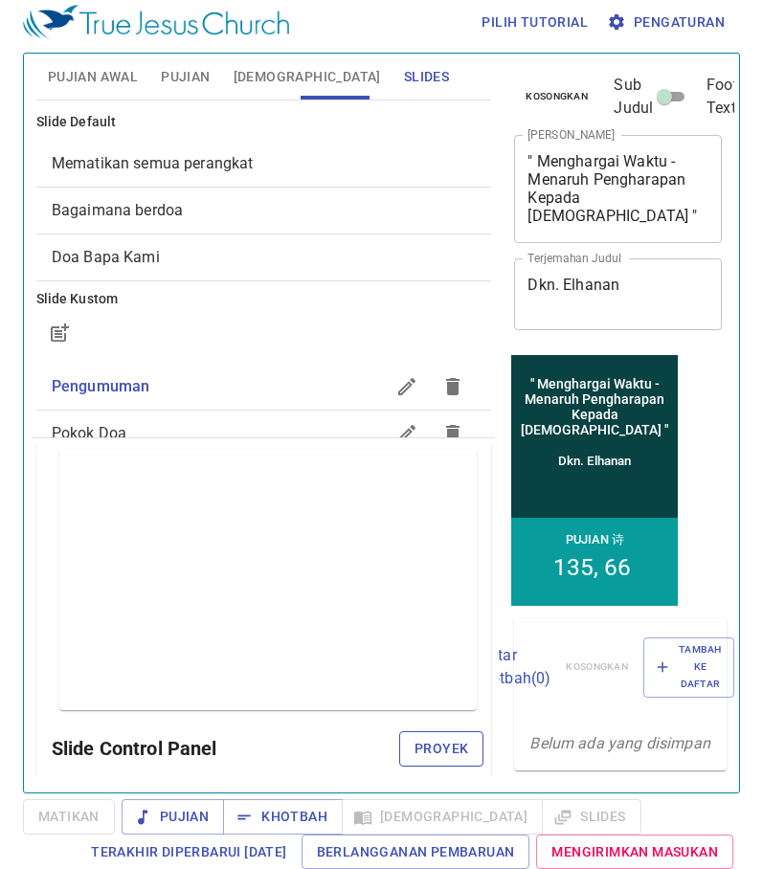
click at [432, 737] on span "Proyek" at bounding box center [441, 749] width 54 height 24
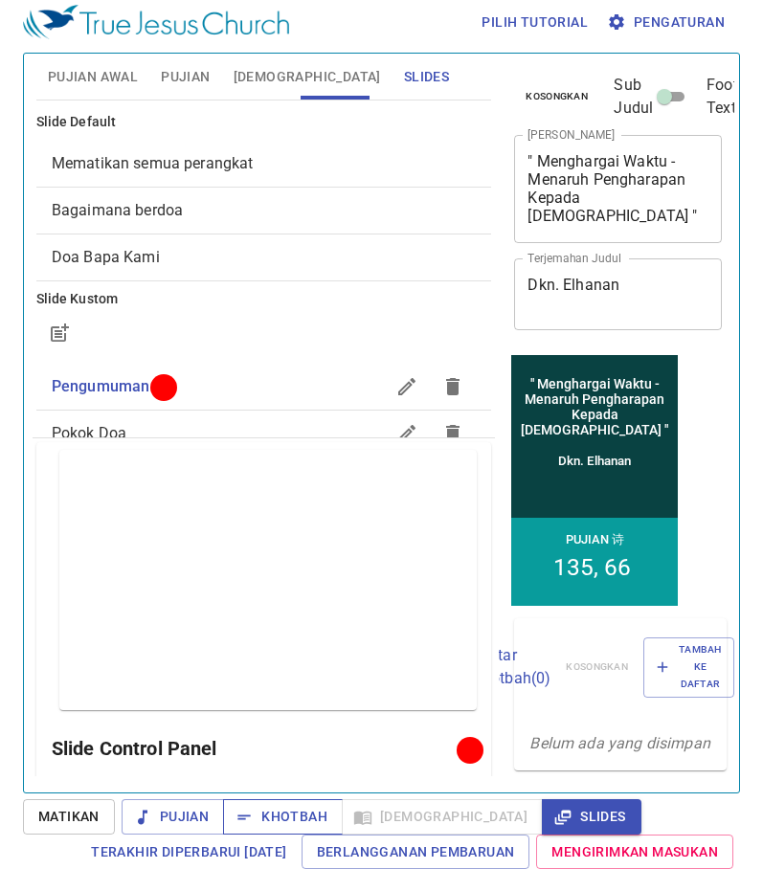
click at [303, 808] on span "Khotbah" at bounding box center [282, 817] width 89 height 24
